Goal: Information Seeking & Learning: Stay updated

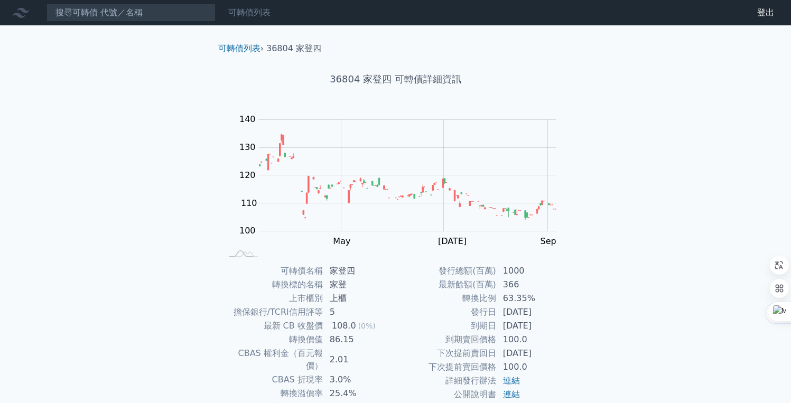
click at [259, 11] on link "可轉債列表" at bounding box center [249, 12] width 42 height 10
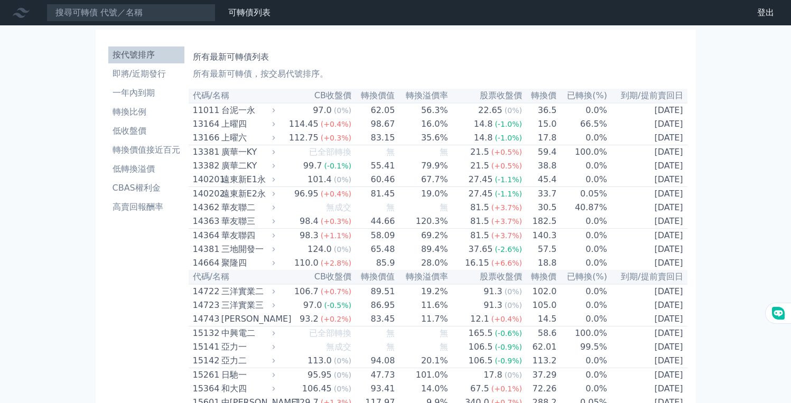
click at [0, 0] on link "財務數據" at bounding box center [0, 0] width 0 height 0
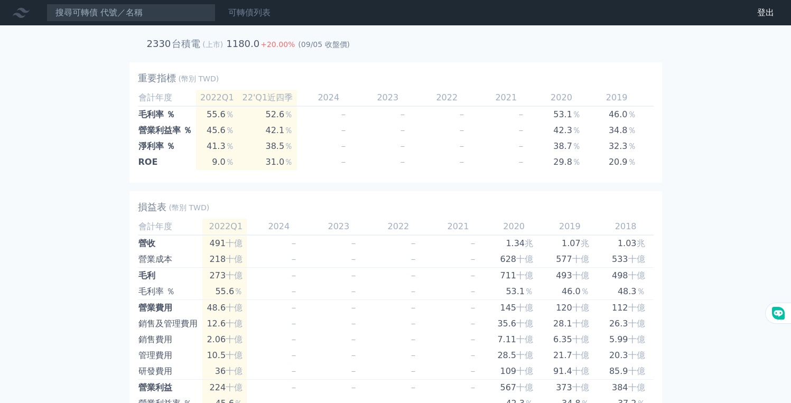
click at [245, 15] on link "可轉債列表" at bounding box center [249, 12] width 42 height 10
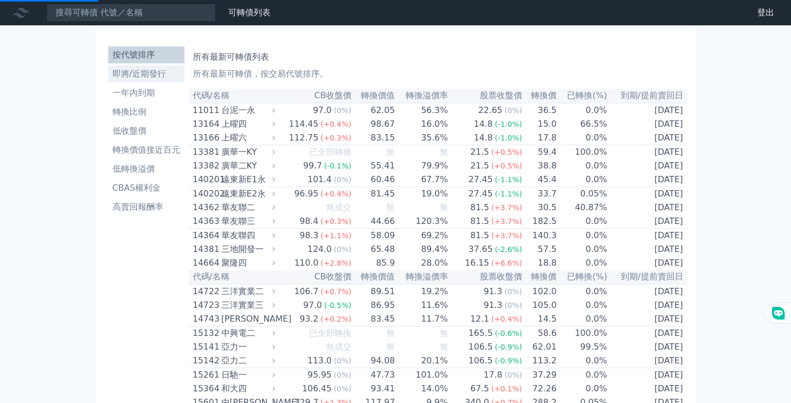
click at [161, 75] on li "即將/近期發行" at bounding box center [146, 74] width 76 height 13
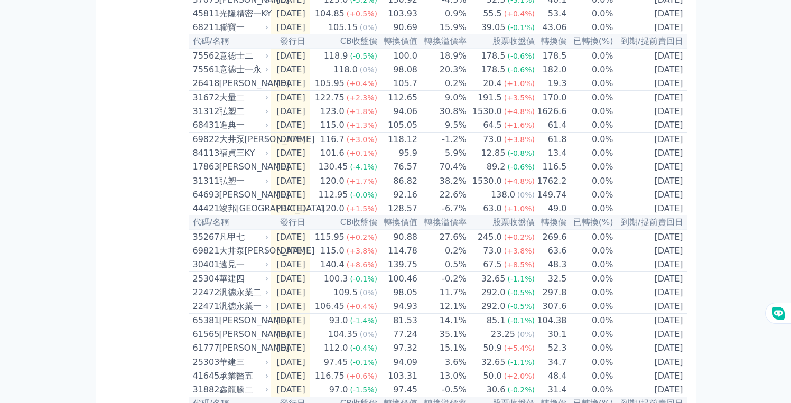
scroll to position [245, 0]
